Goal: Transaction & Acquisition: Obtain resource

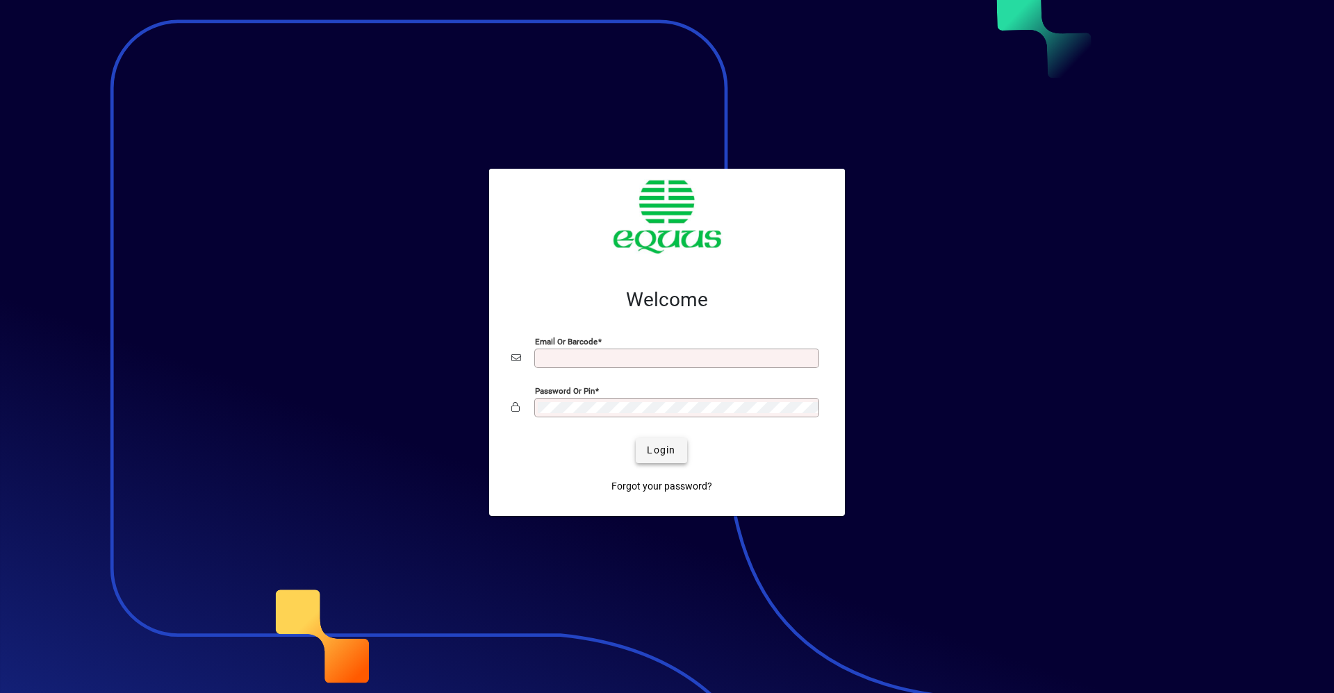
type input "**********"
click at [660, 445] on span "Login" at bounding box center [661, 450] width 28 height 15
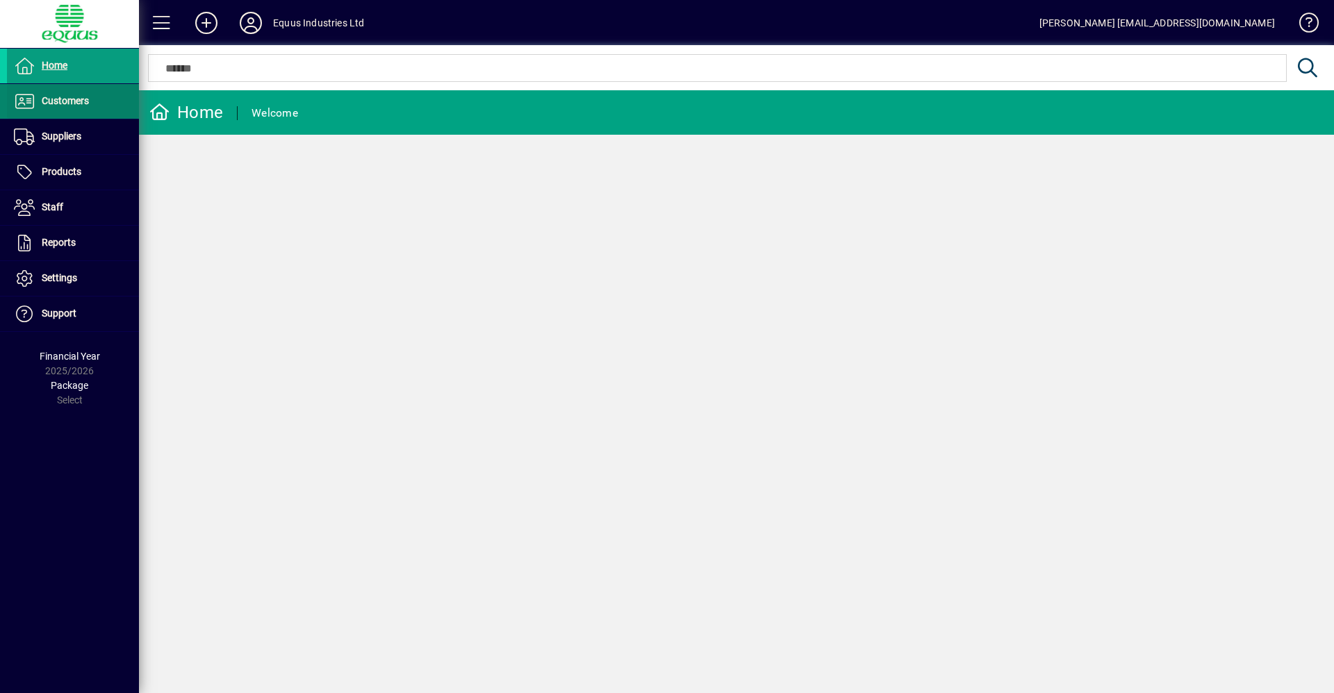
click at [56, 109] on span "Customers" at bounding box center [48, 101] width 82 height 17
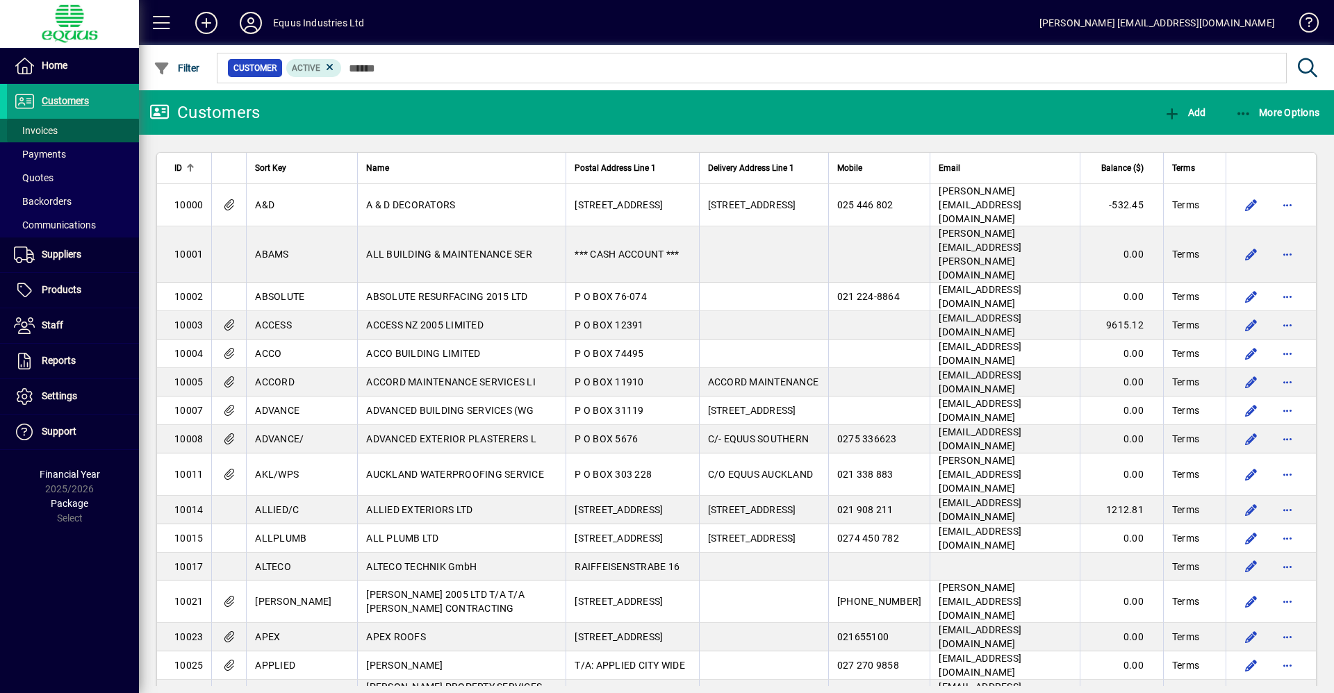
click at [65, 130] on span at bounding box center [73, 130] width 132 height 33
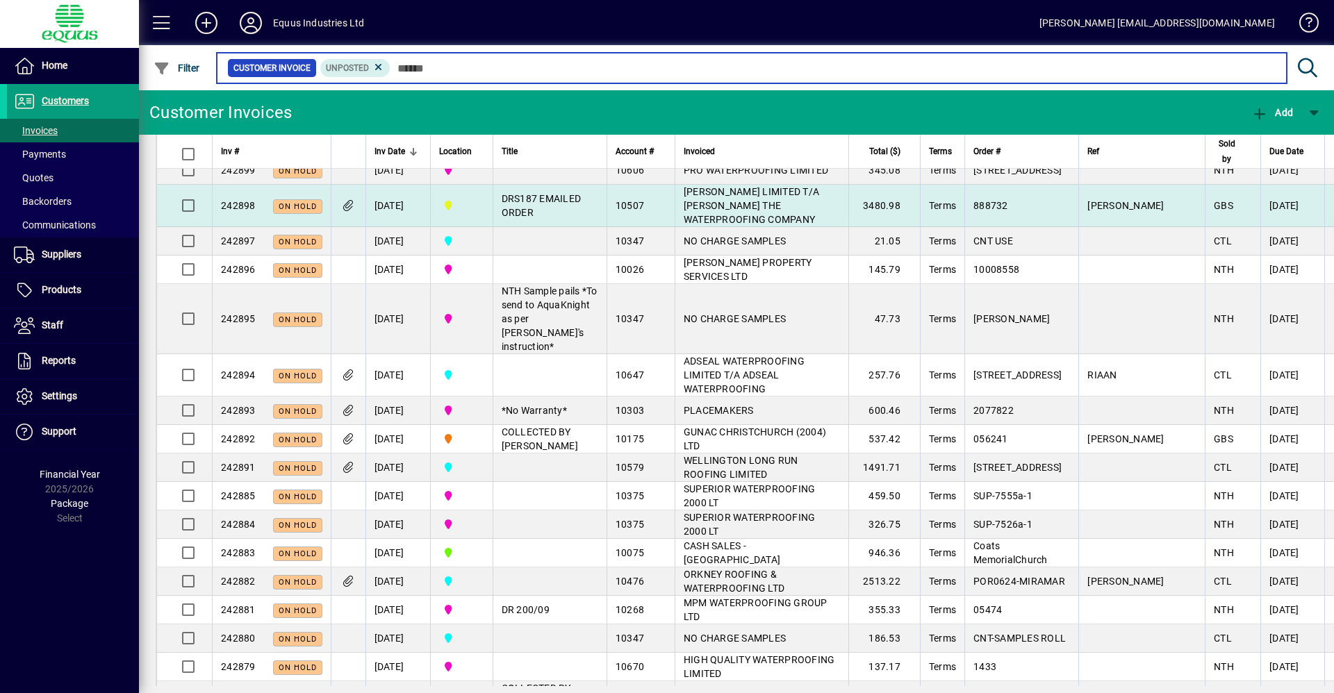
scroll to position [278, 0]
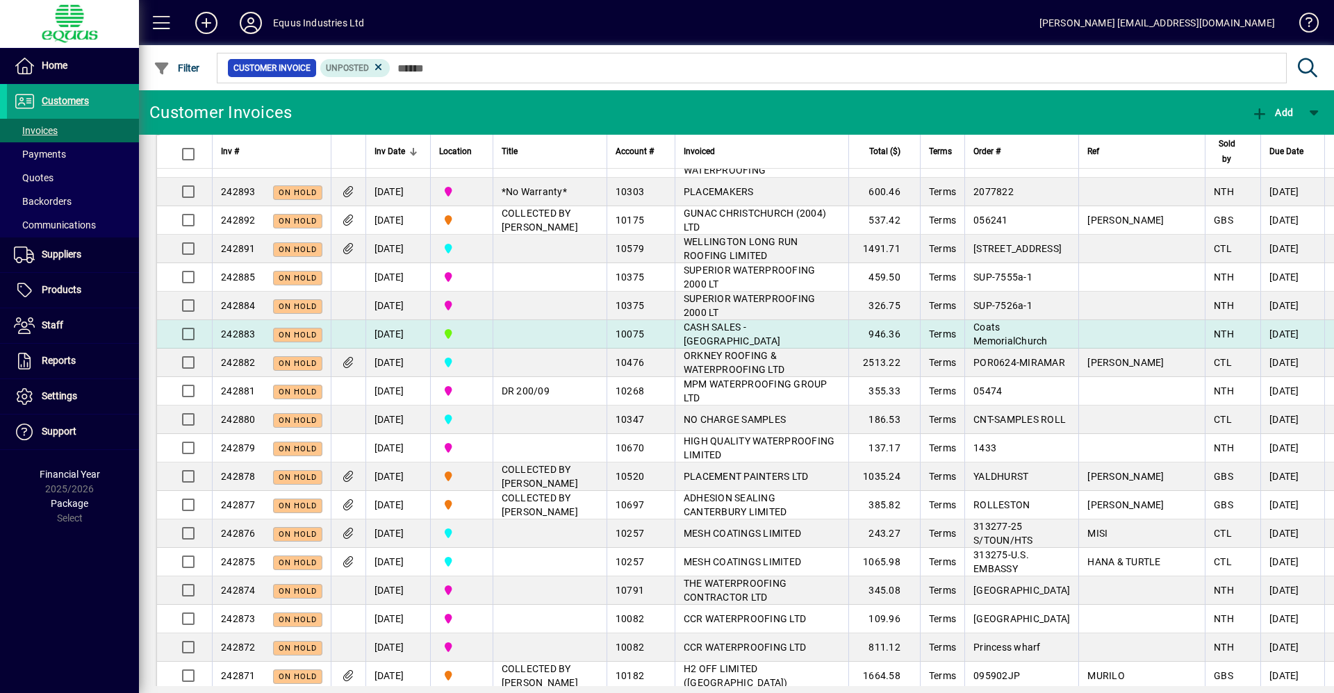
click at [718, 344] on span "CASH SALES - [GEOGRAPHIC_DATA]" at bounding box center [732, 334] width 97 height 25
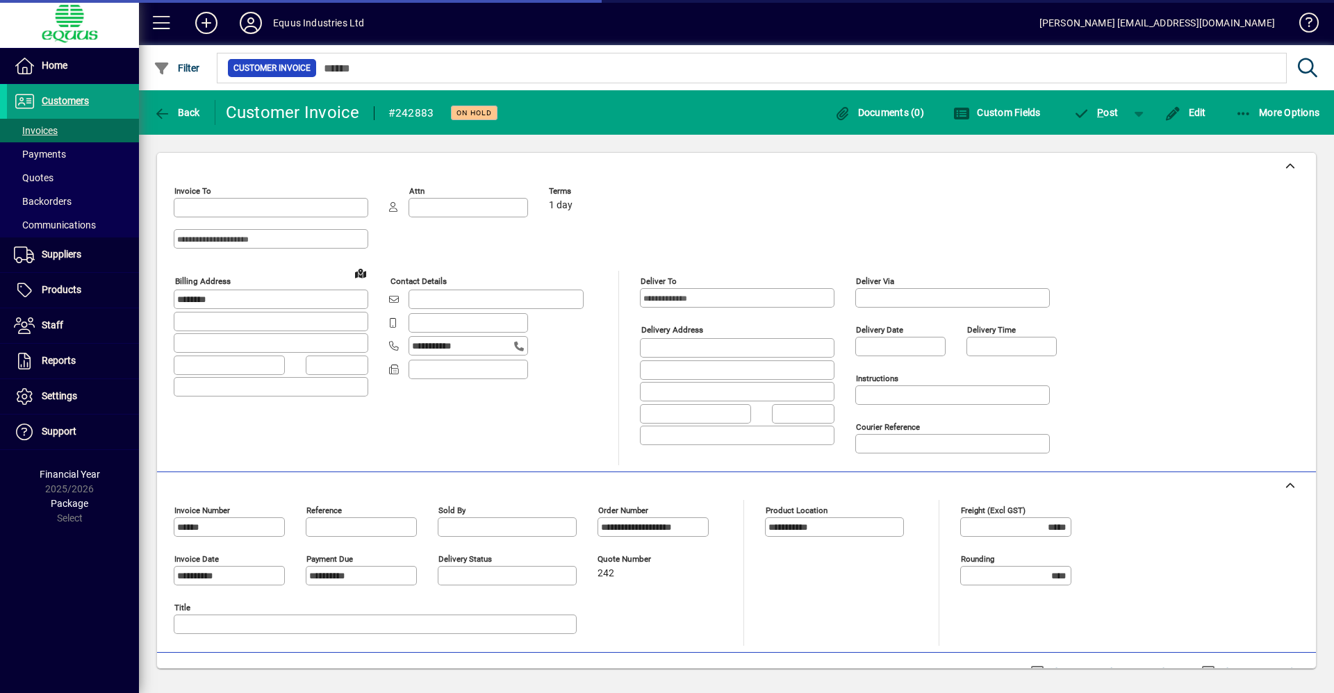
type input "**********"
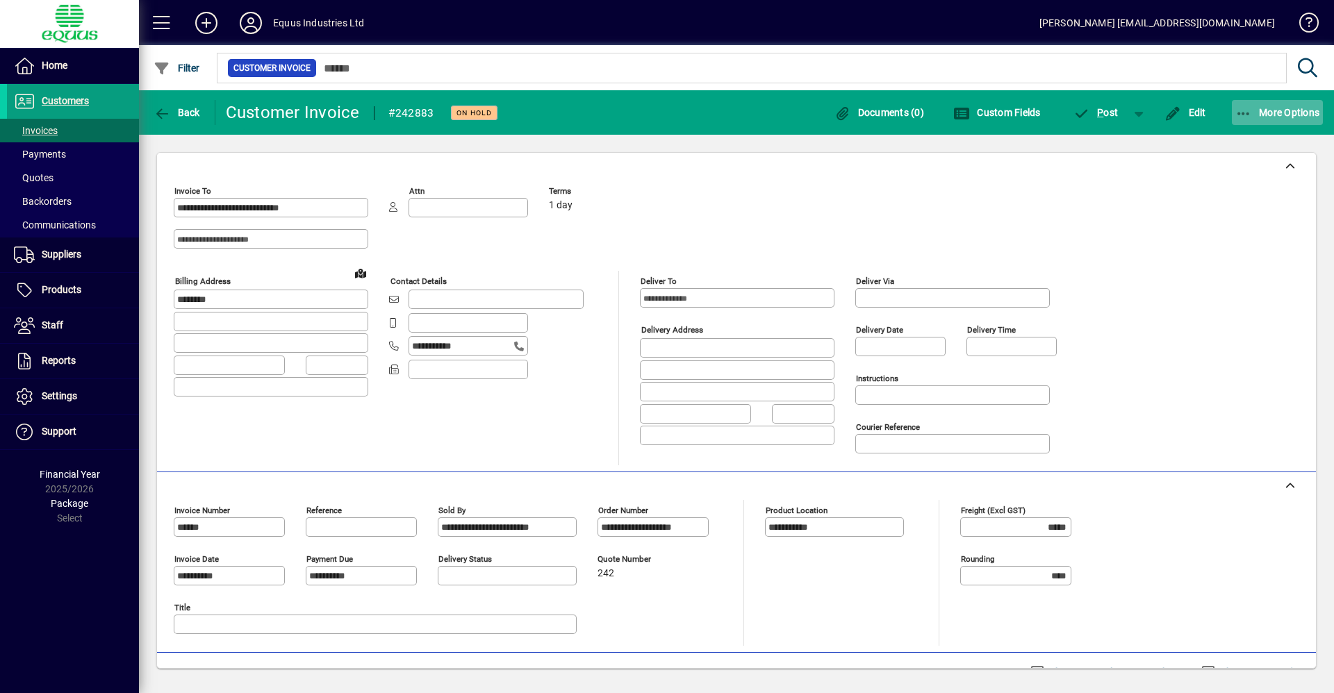
click at [1259, 108] on span "More Options" at bounding box center [1277, 112] width 85 height 11
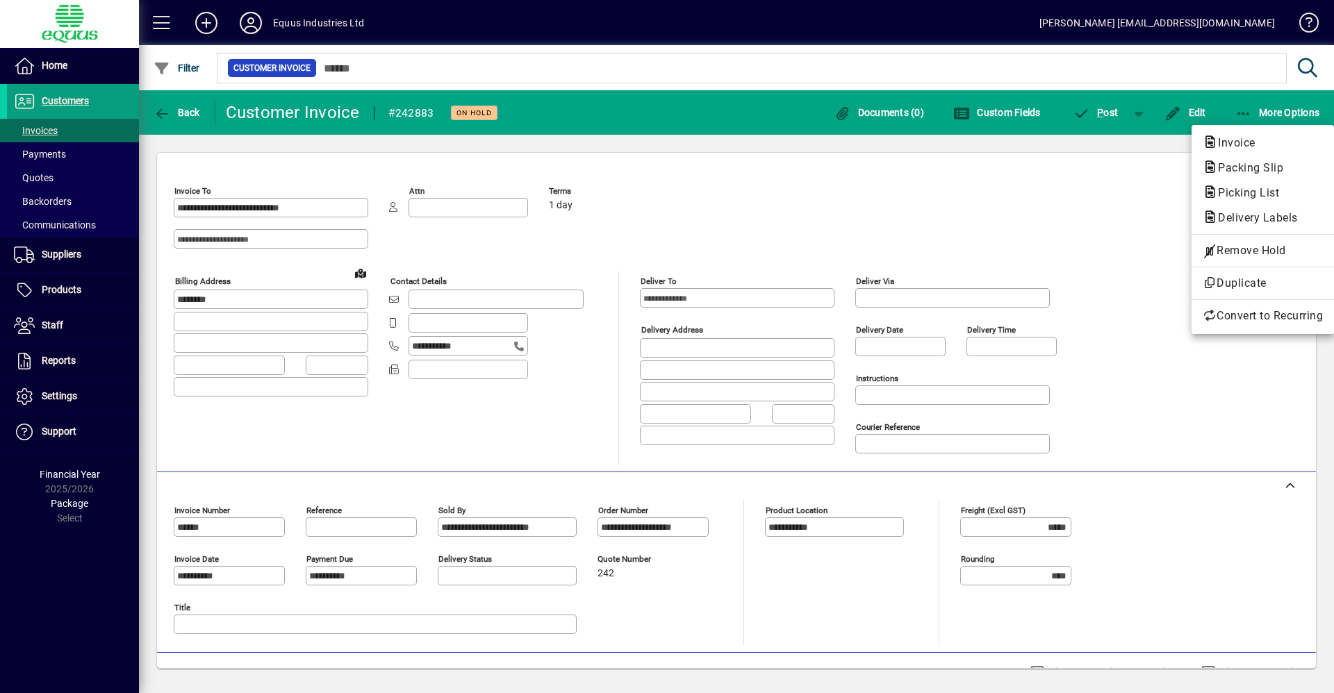
click at [1123, 156] on div at bounding box center [667, 346] width 1334 height 693
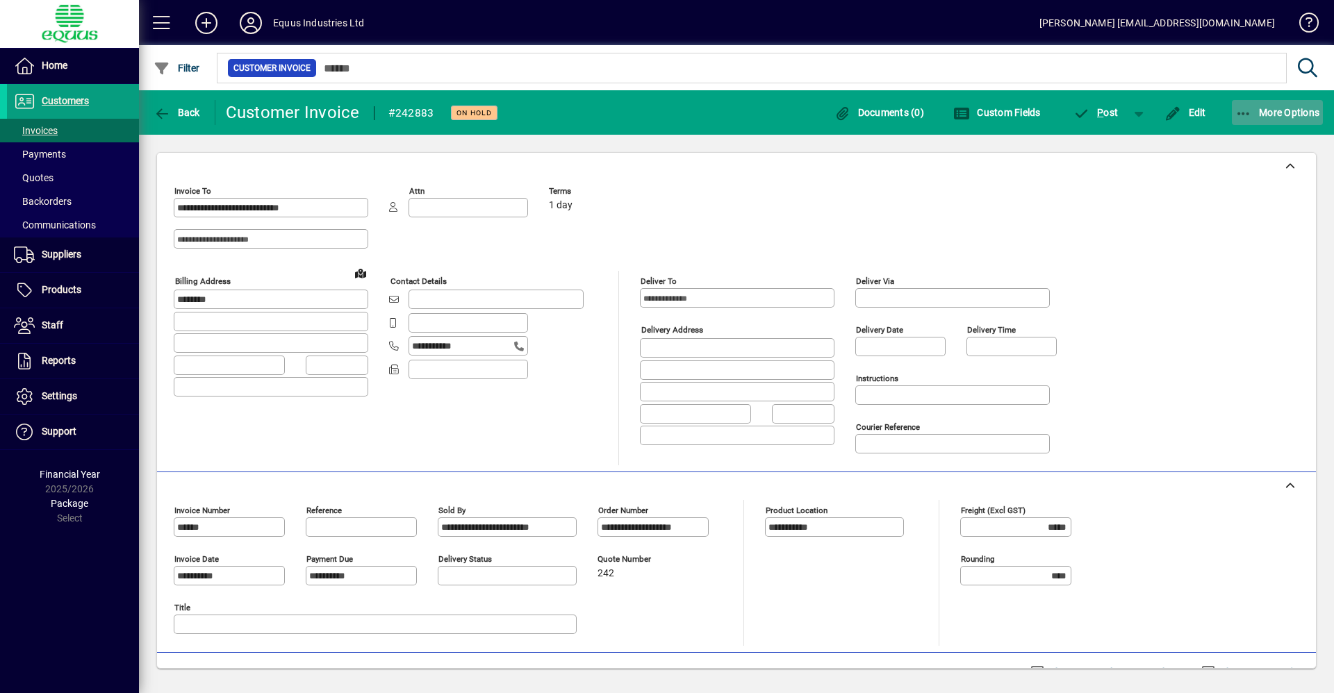
click at [1261, 112] on span "More Options" at bounding box center [1277, 112] width 85 height 11
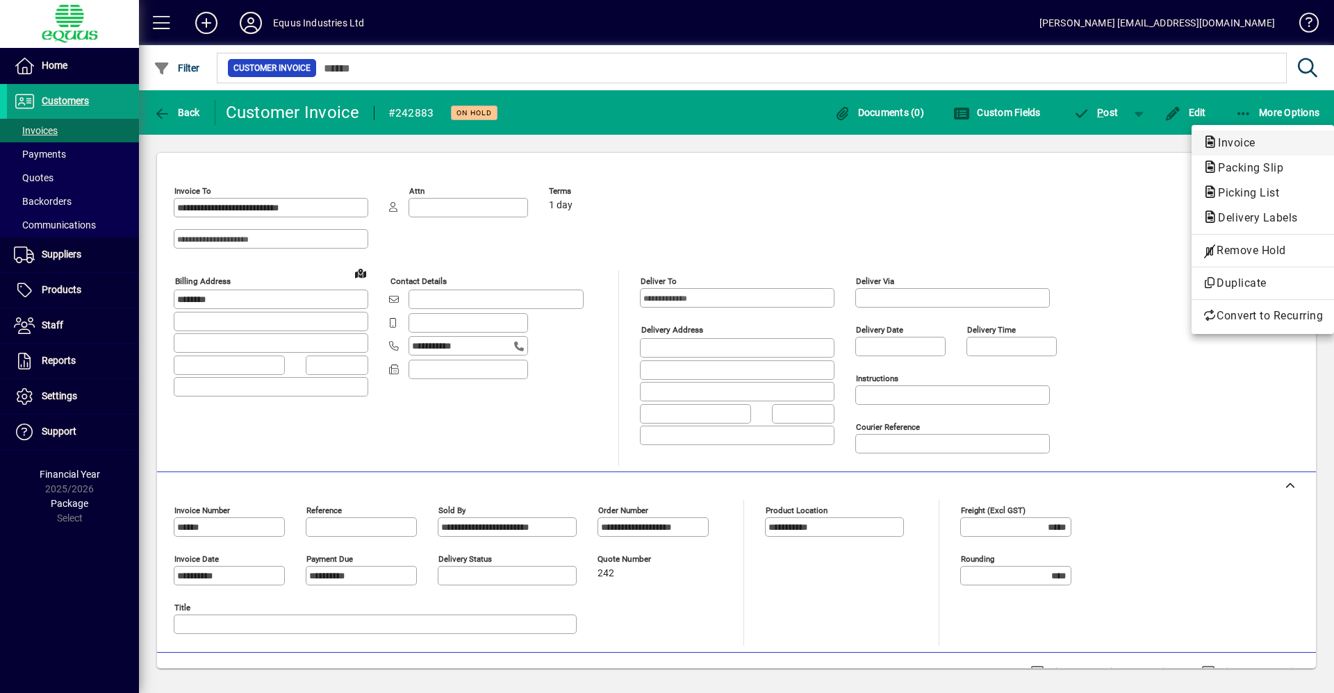
click at [1257, 138] on span "Invoice" at bounding box center [1233, 142] width 60 height 13
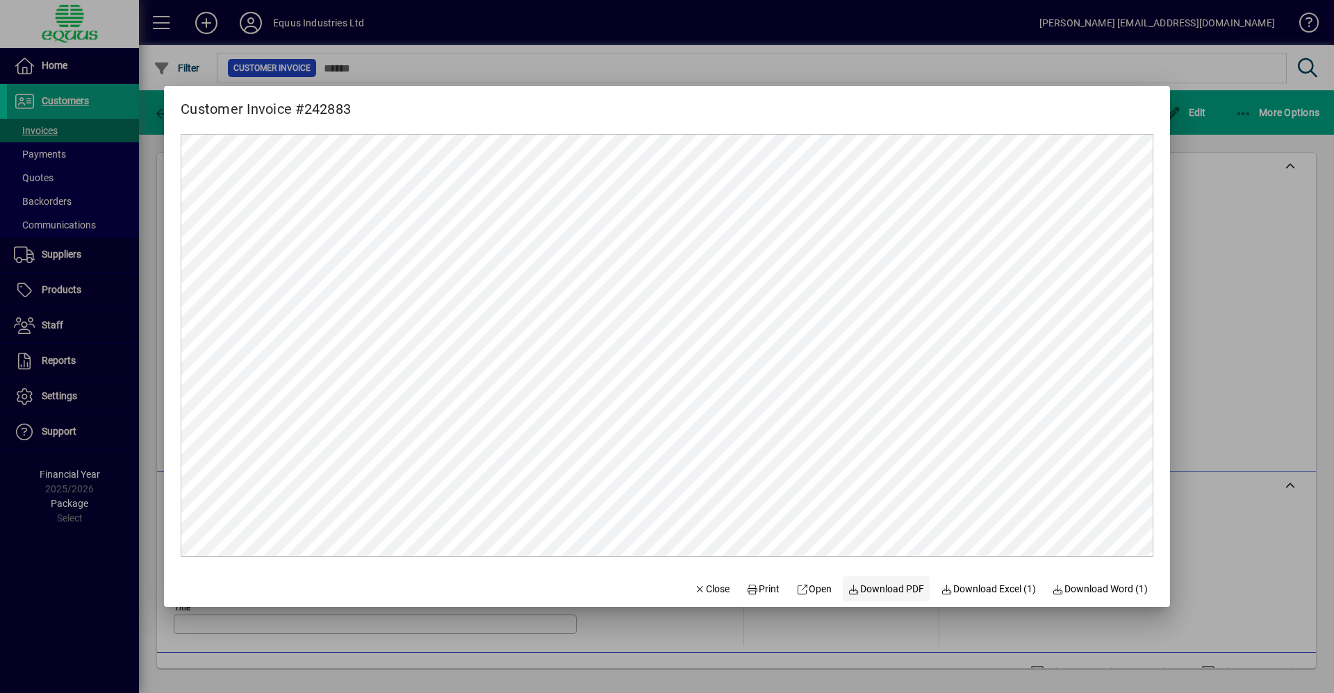
click at [910, 587] on span "Download PDF" at bounding box center [886, 589] width 76 height 15
click at [1216, 162] on div at bounding box center [667, 346] width 1334 height 693
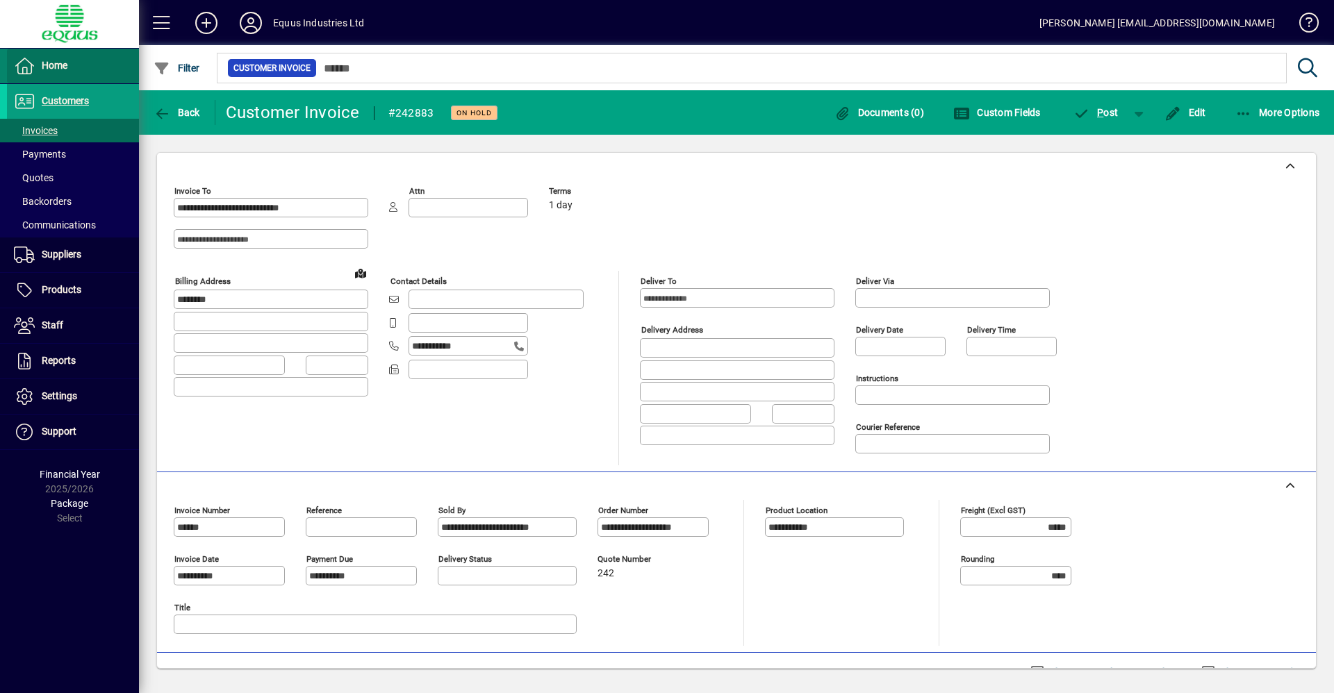
click at [75, 67] on span at bounding box center [73, 65] width 132 height 33
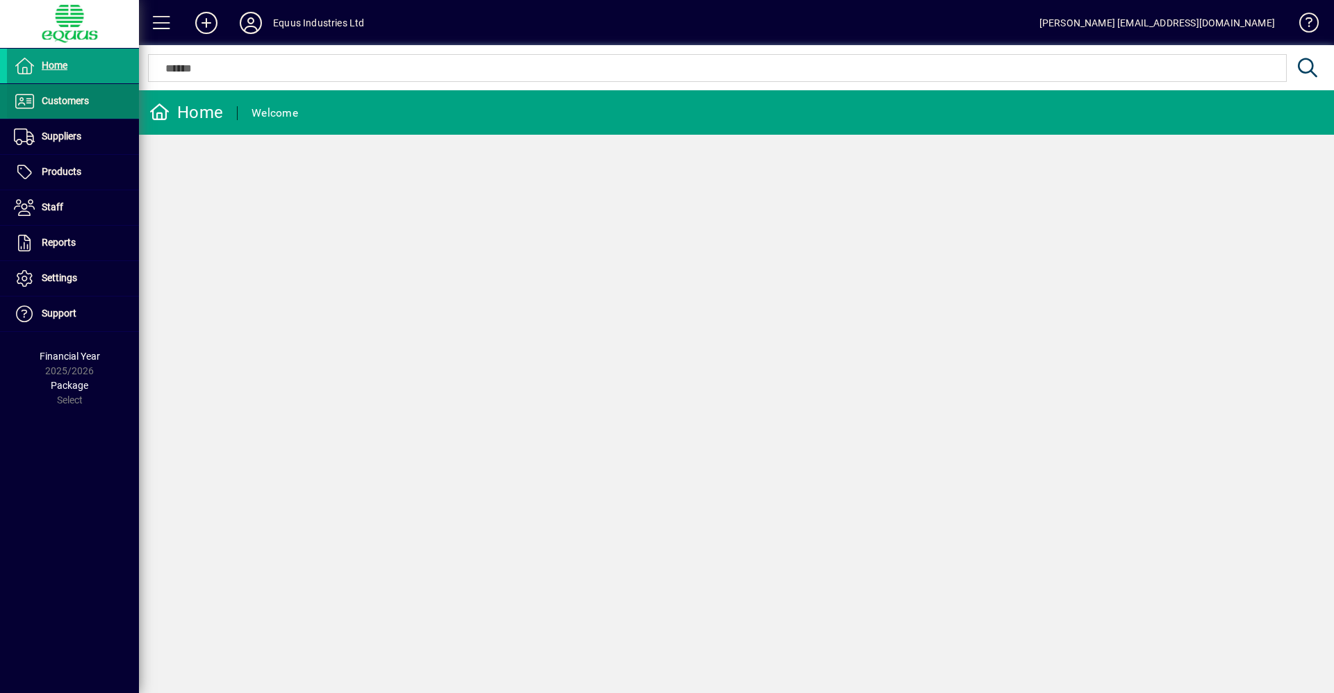
click at [76, 110] on link "Customers" at bounding box center [73, 101] width 132 height 35
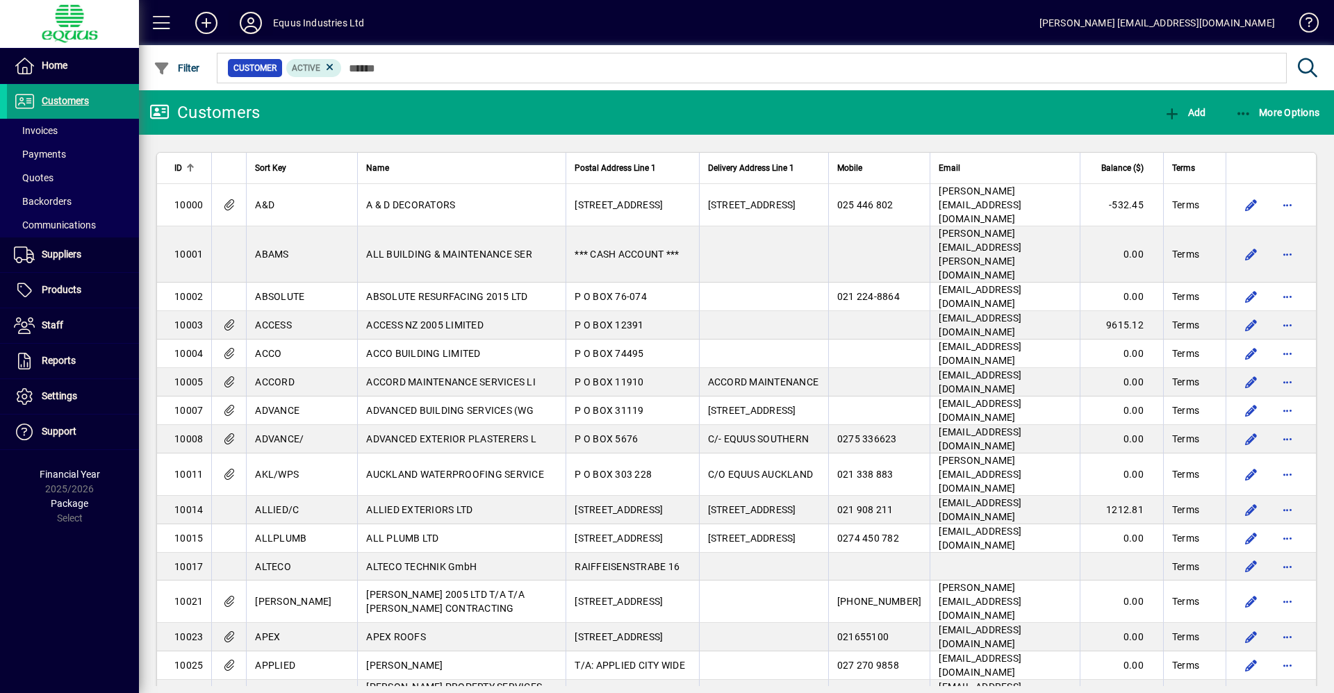
click at [237, 25] on icon at bounding box center [251, 23] width 28 height 22
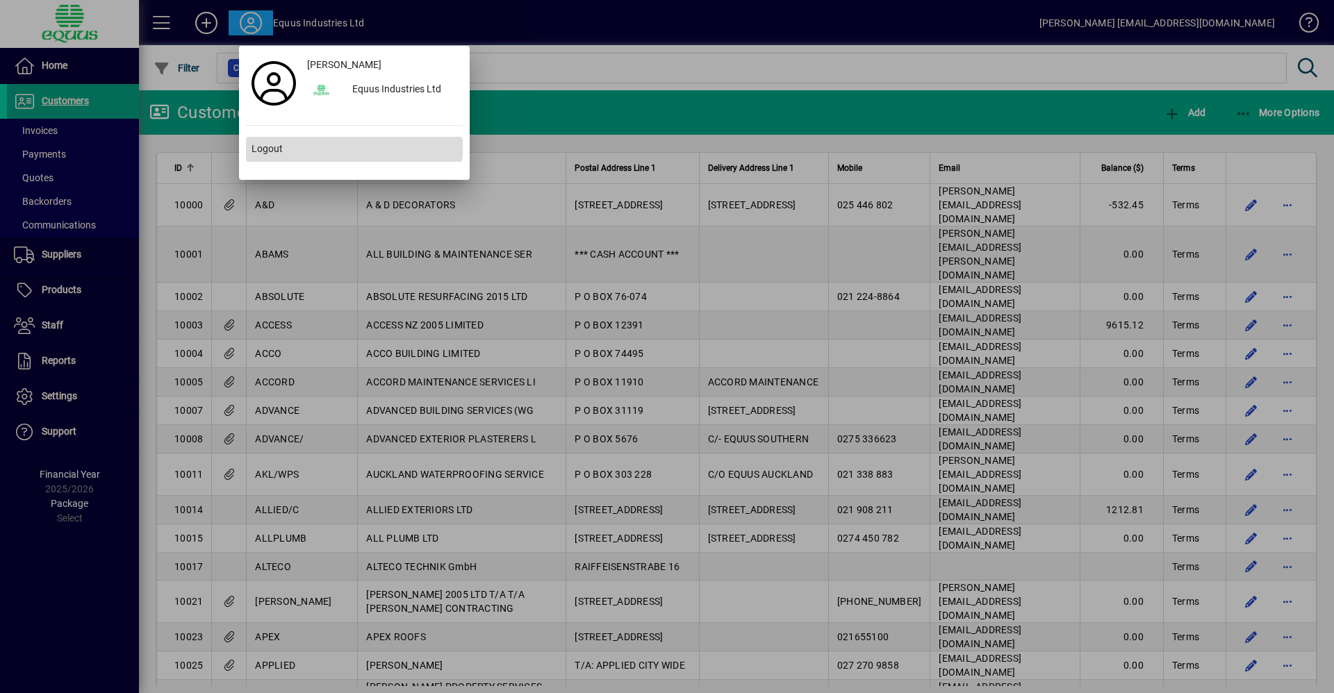
click at [288, 138] on span at bounding box center [354, 149] width 217 height 33
